Goal: Find specific page/section: Find specific page/section

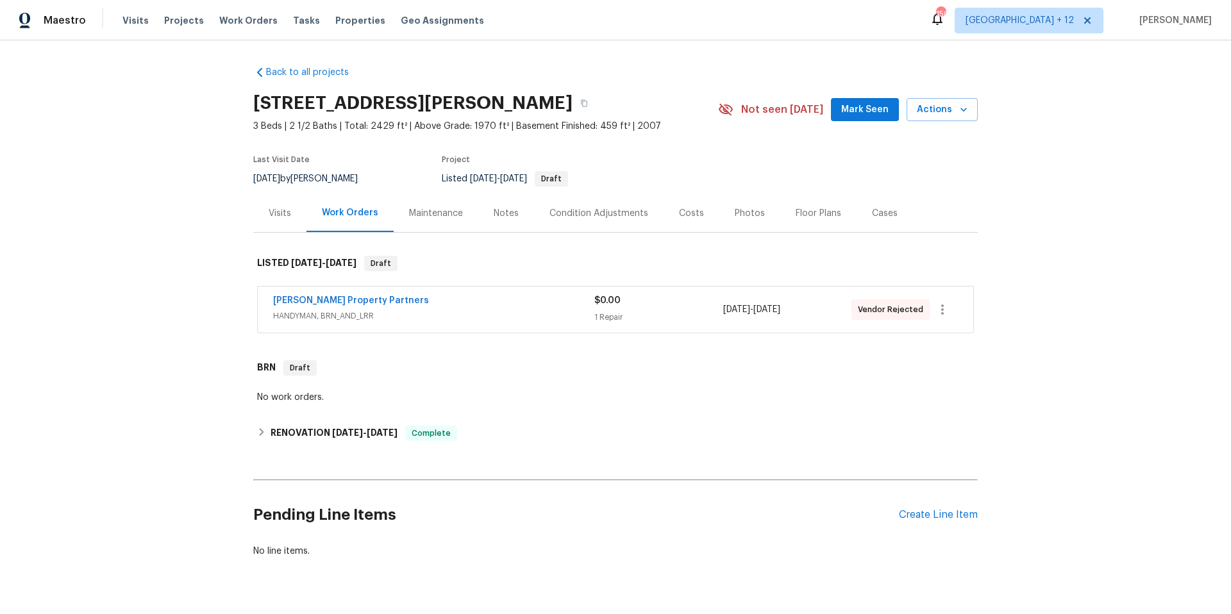
scroll to position [14, 0]
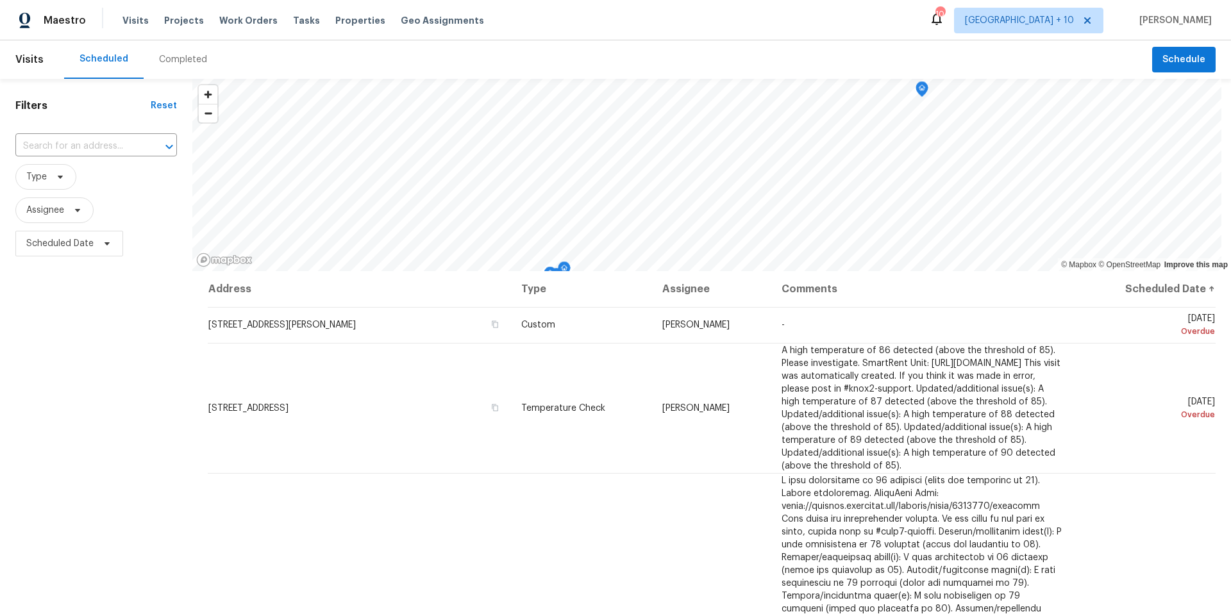
click at [239, 21] on span "Work Orders" at bounding box center [248, 20] width 58 height 13
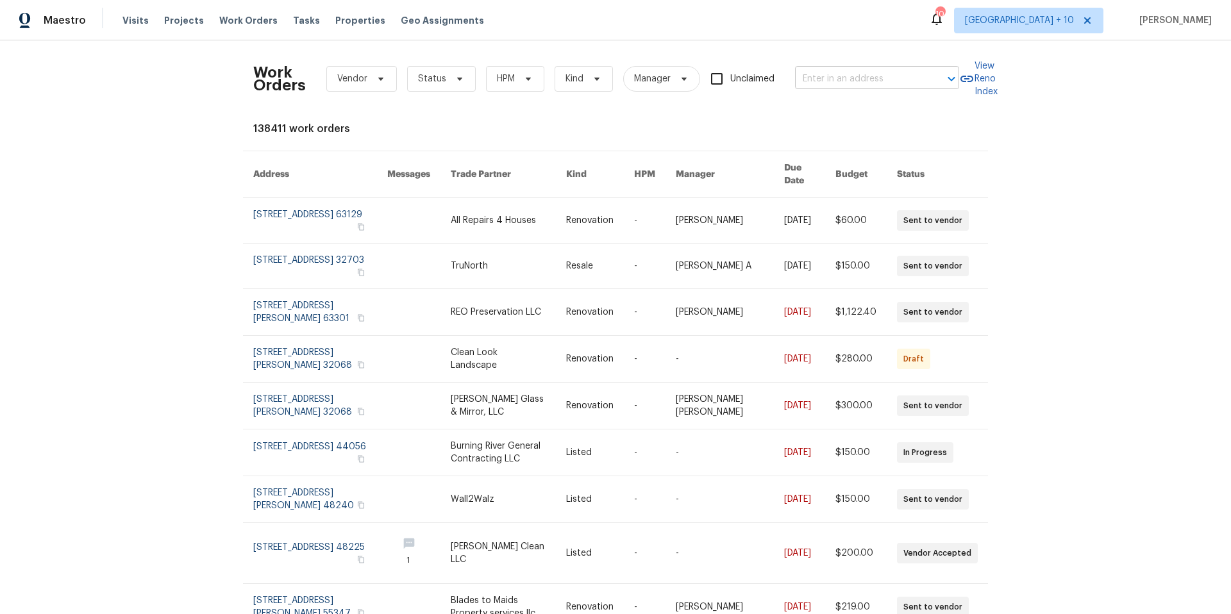
click at [880, 75] on input "text" at bounding box center [859, 79] width 128 height 20
type input "532 n midland"
click at [833, 110] on li "532 N Midland Ave, Saddle Brook, NJ 07663" at bounding box center [873, 107] width 164 height 21
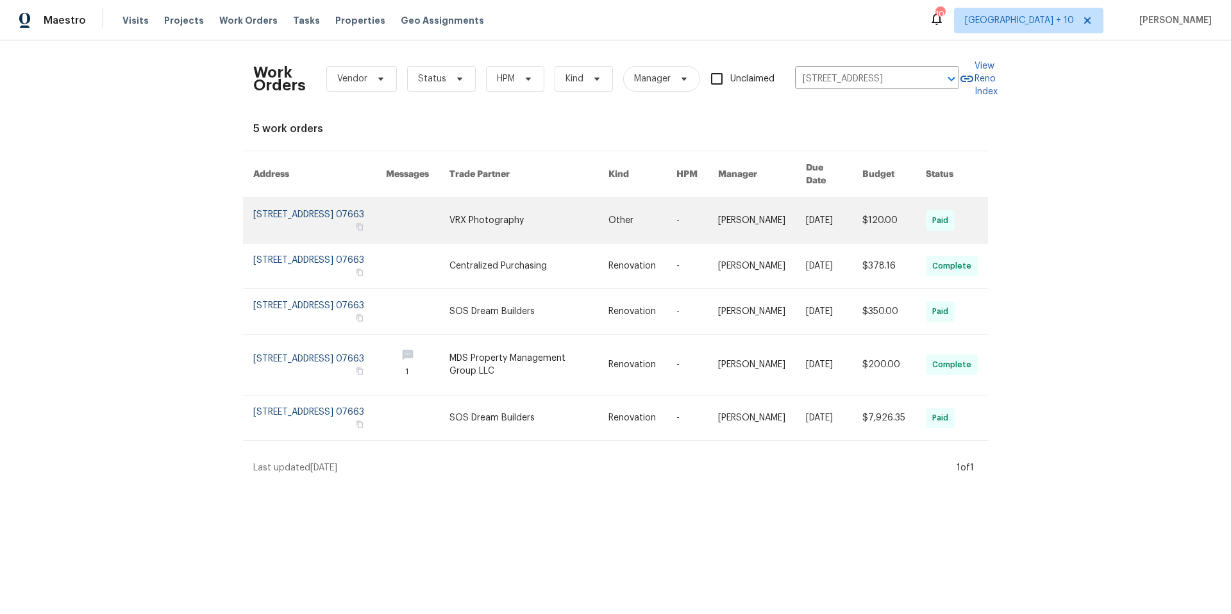
click at [303, 214] on link at bounding box center [319, 220] width 133 height 45
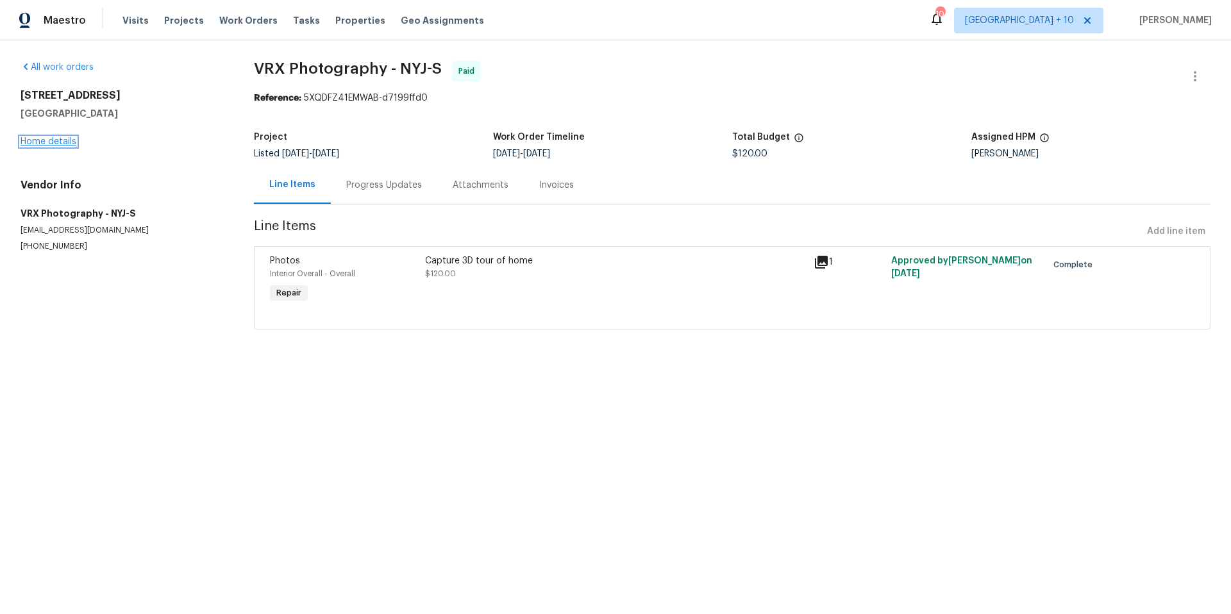
click at [65, 141] on link "Home details" at bounding box center [49, 141] width 56 height 9
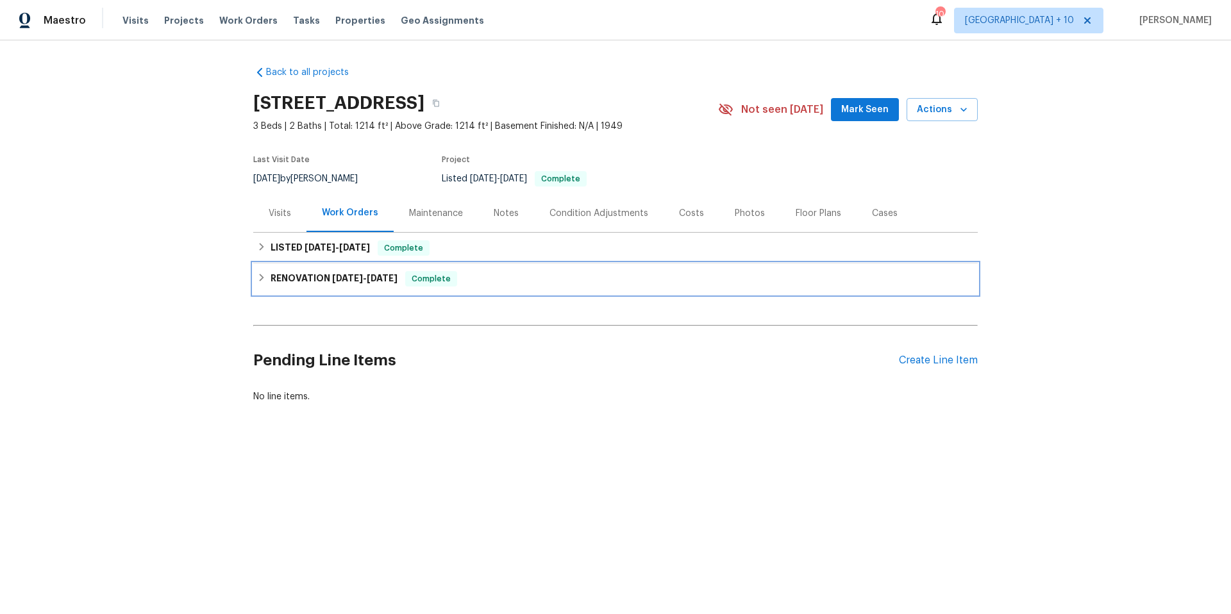
click at [257, 279] on icon at bounding box center [261, 277] width 9 height 9
